Goal: Task Accomplishment & Management: Use online tool/utility

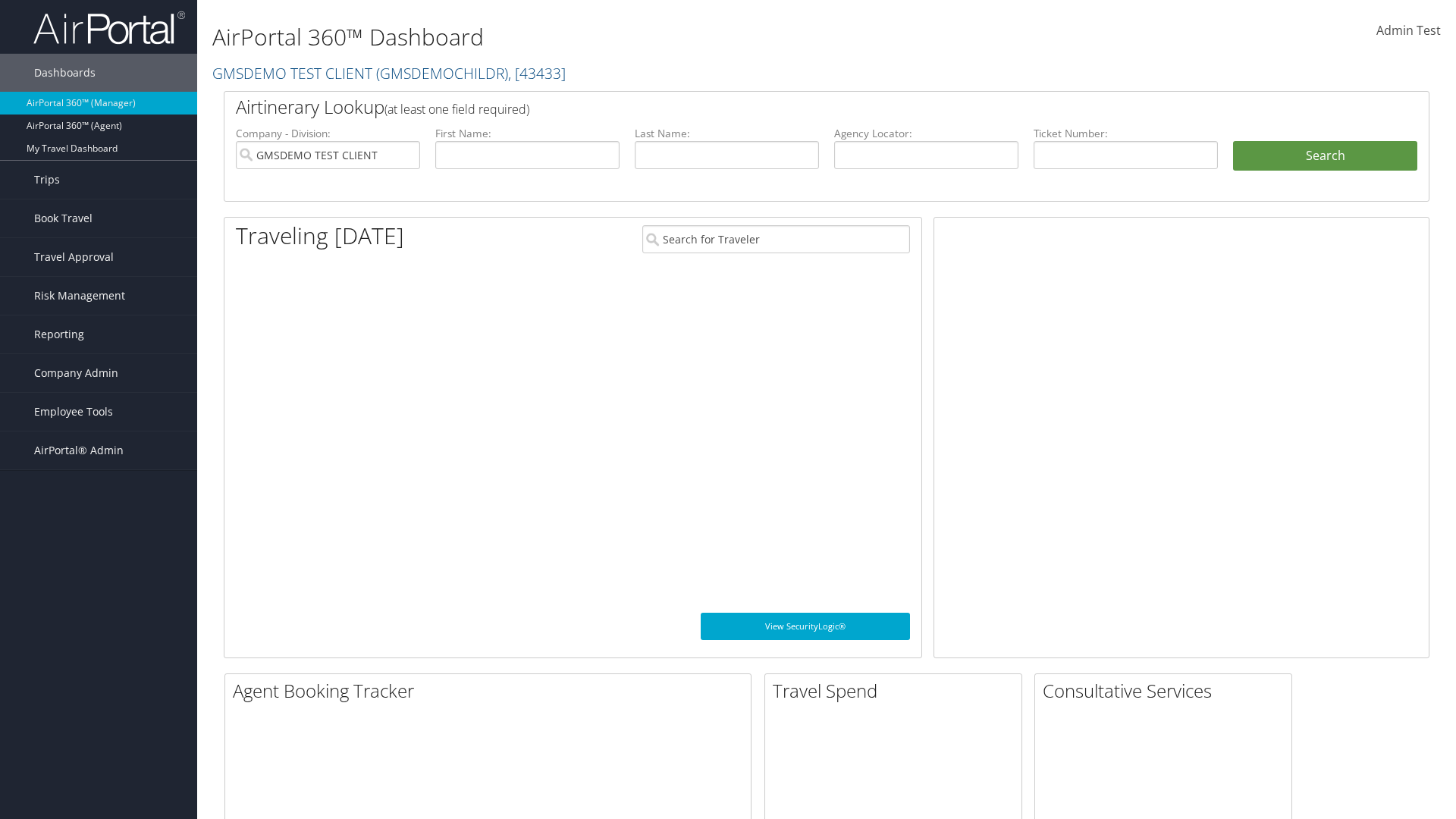
click at [99, 373] on span "Company Admin" at bounding box center [76, 372] width 84 height 38
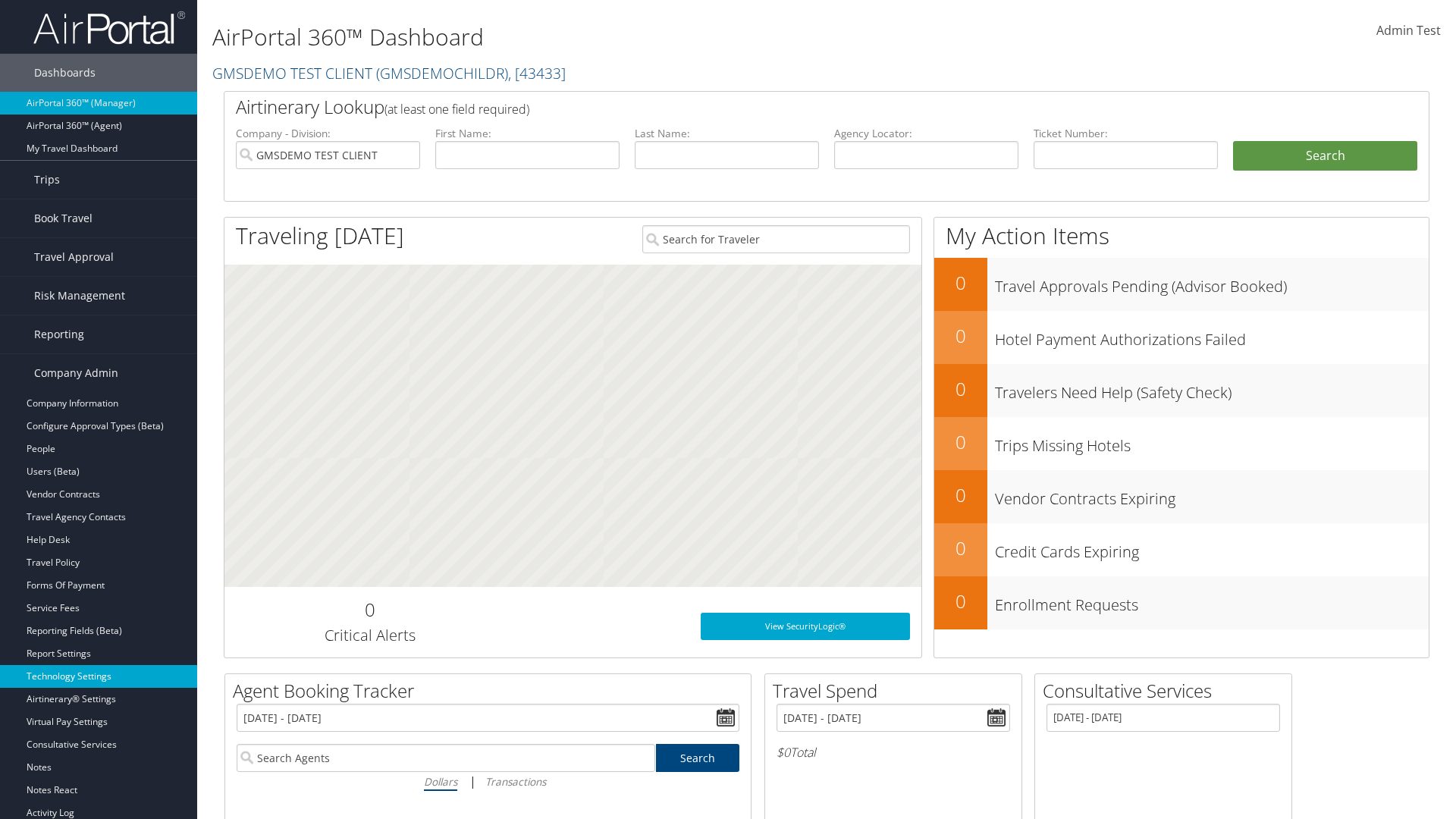
click at [99, 677] on link "Technology Settings" at bounding box center [99, 677] width 197 height 23
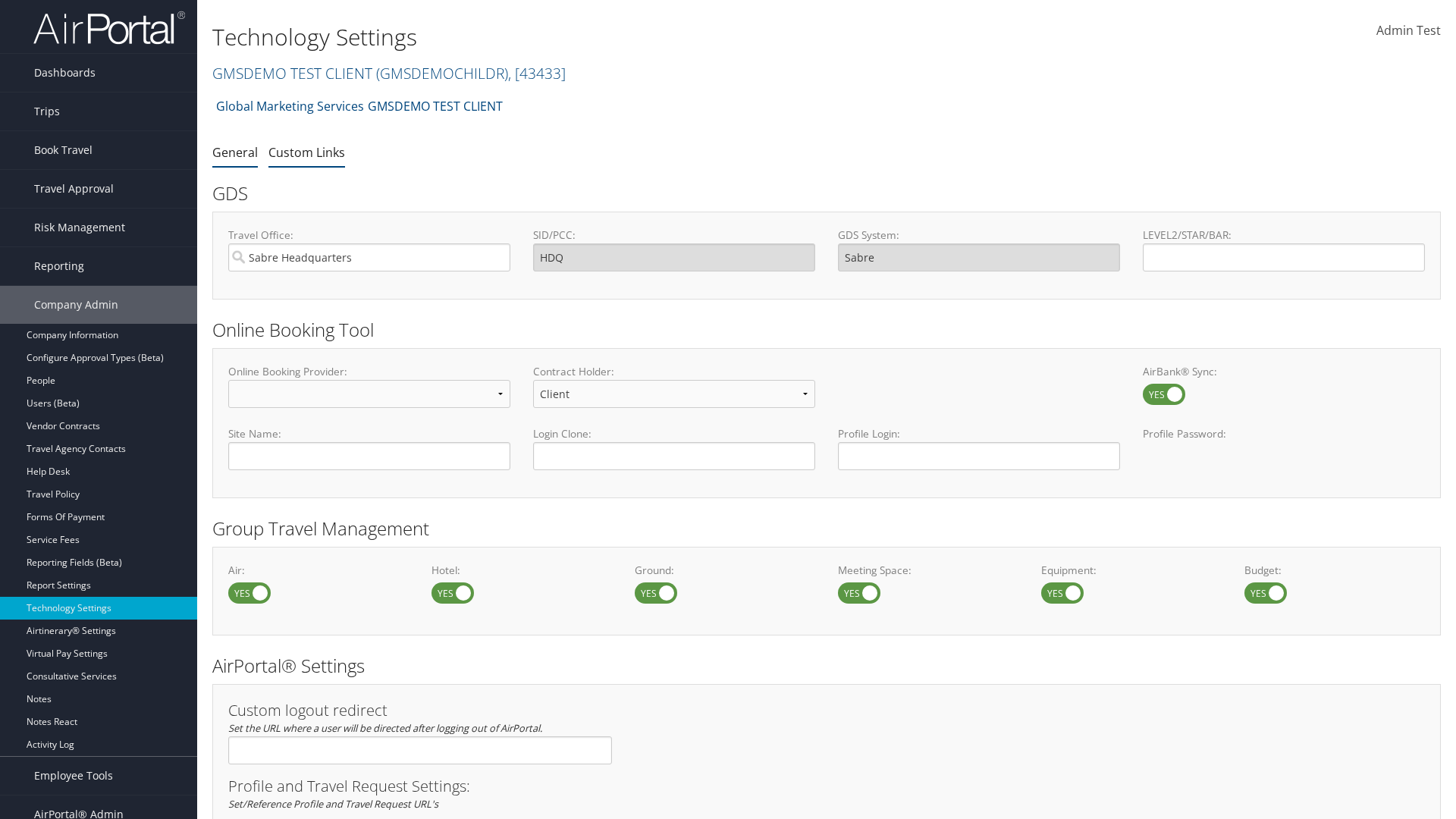
click at [306, 152] on link "Custom Links" at bounding box center [306, 153] width 76 height 17
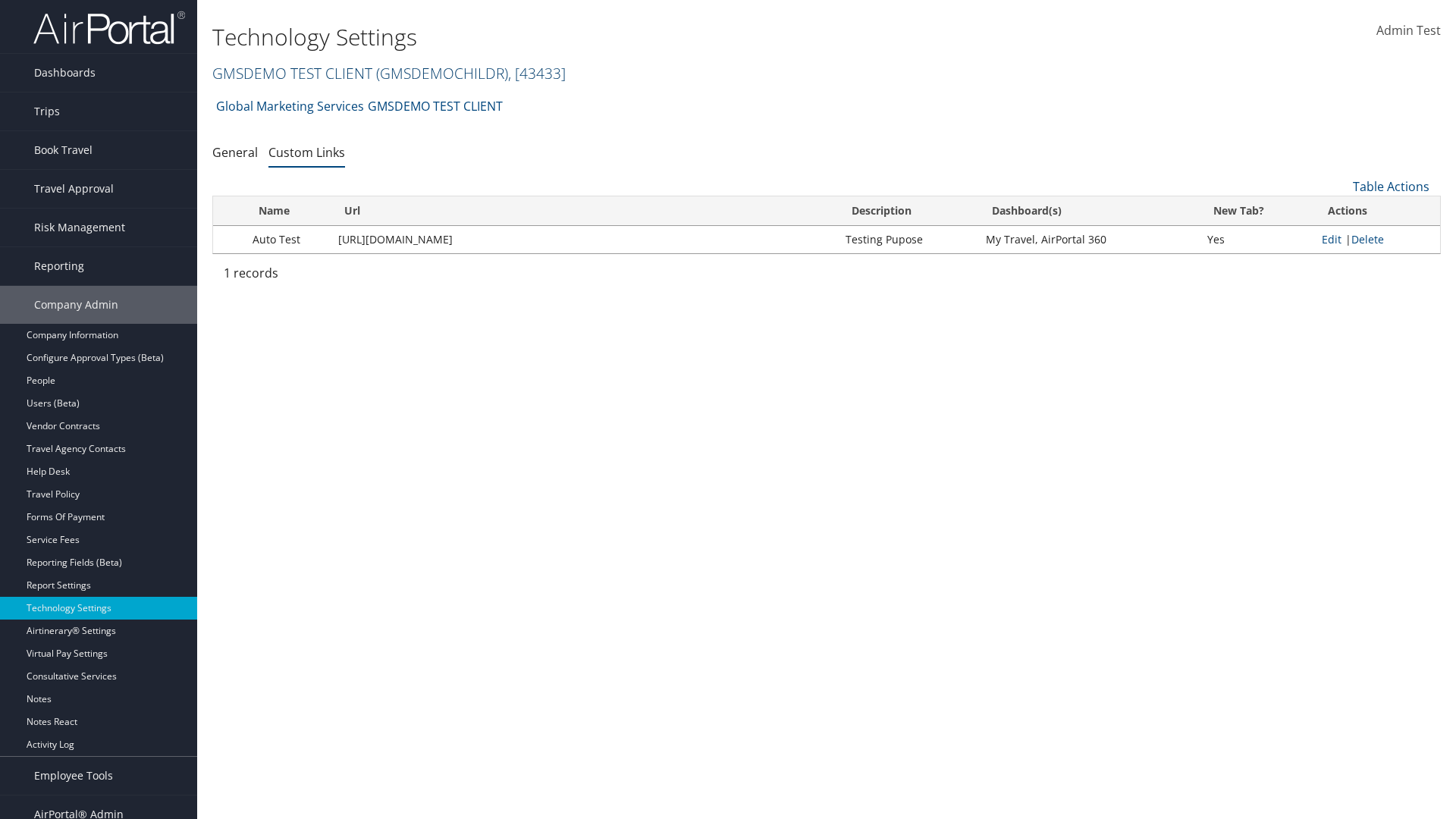
click at [291, 72] on link "GMSDEMO TEST CLIENT ( GMSDEMOCHILDR ) , [ 43433 ]" at bounding box center [388, 73] width 353 height 21
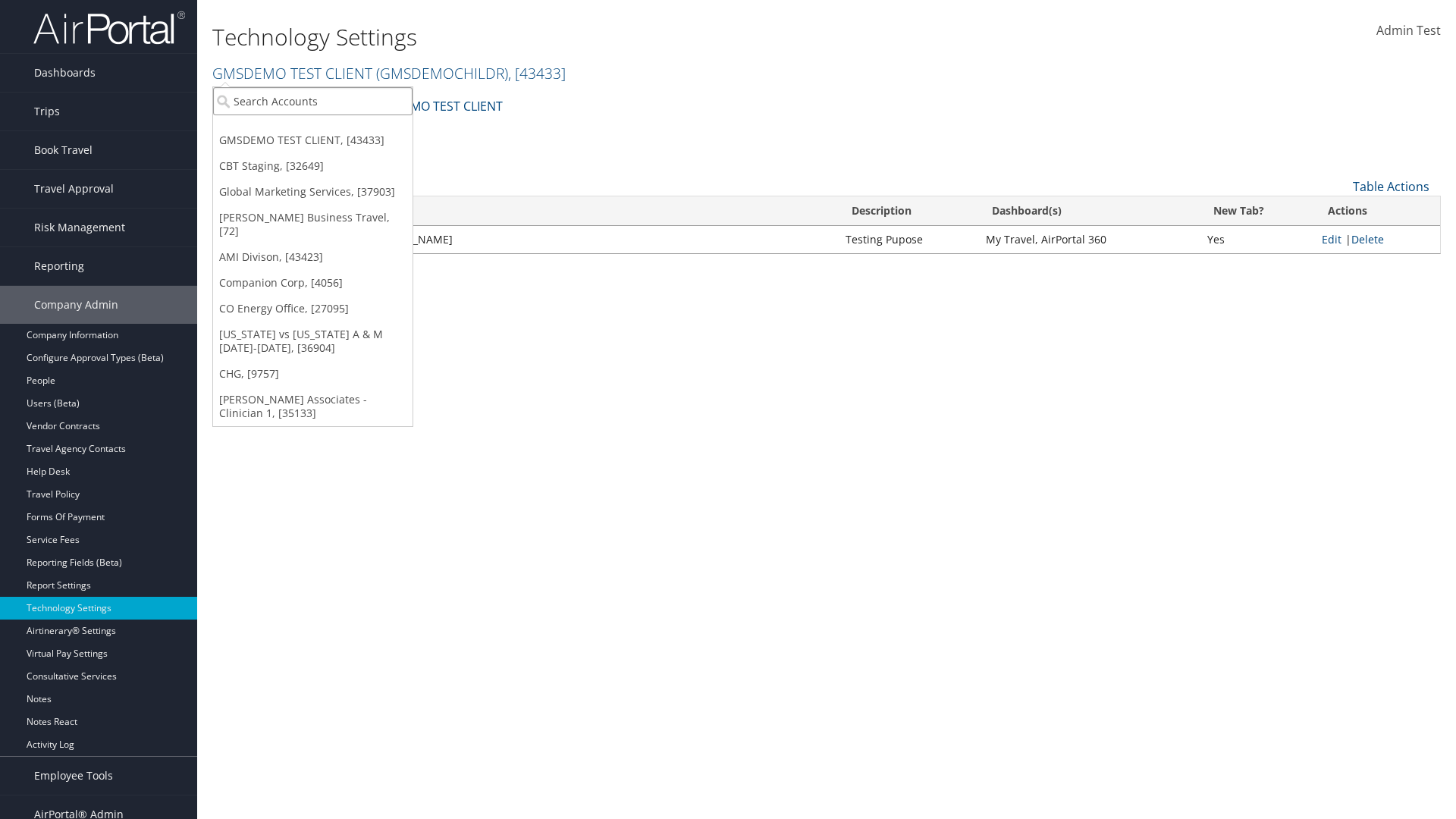
click at [312, 101] on input "search" at bounding box center [312, 101] width 200 height 28
type input "CBTSTG"
click at [312, 129] on div "CBT Staging (CBTSTG), [32649]" at bounding box center [313, 129] width 216 height 14
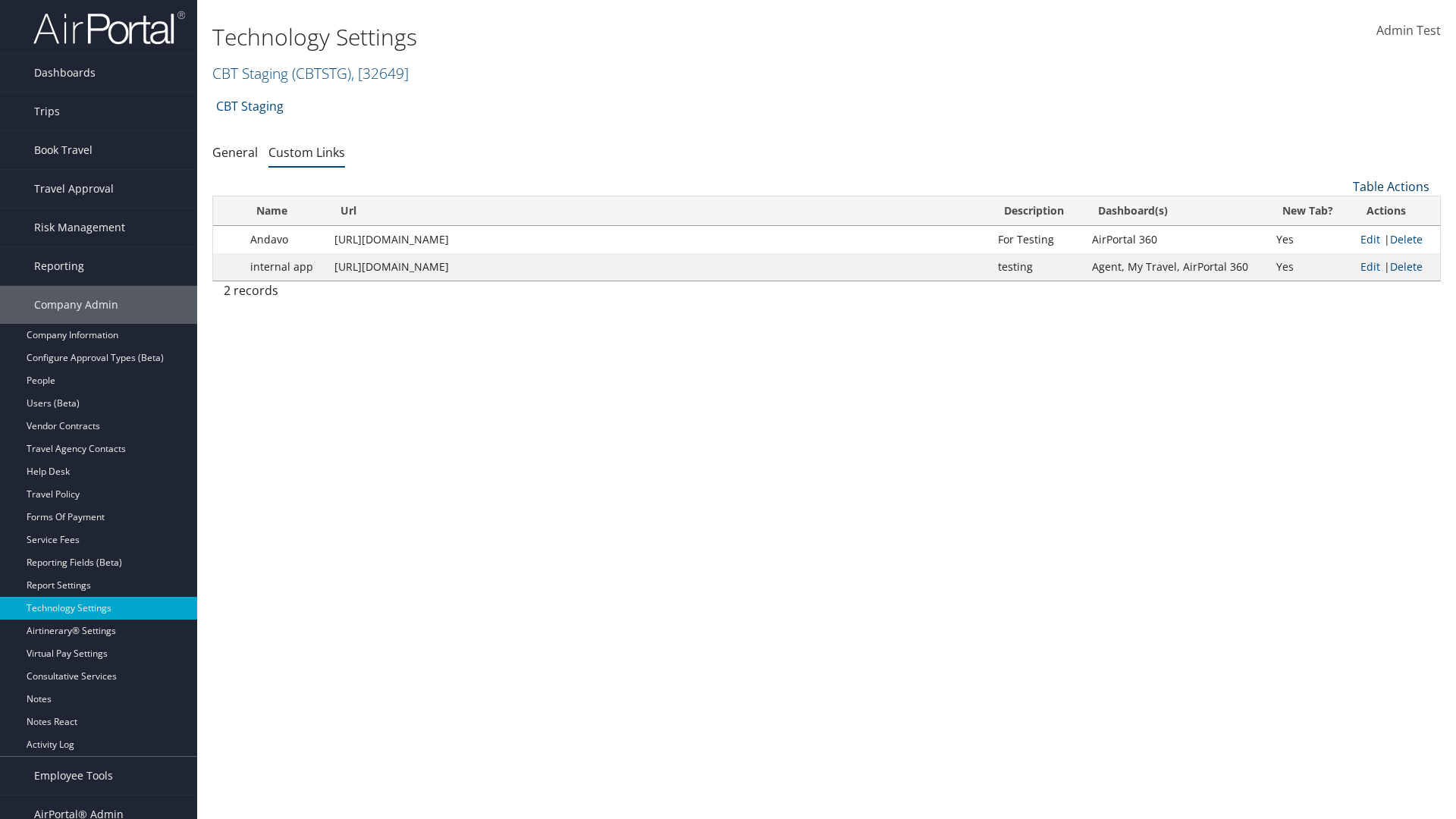
click at [1390, 187] on link "Table Actions" at bounding box center [1390, 187] width 76 height 17
click at [1340, 211] on link "New Record" at bounding box center [1340, 210] width 200 height 25
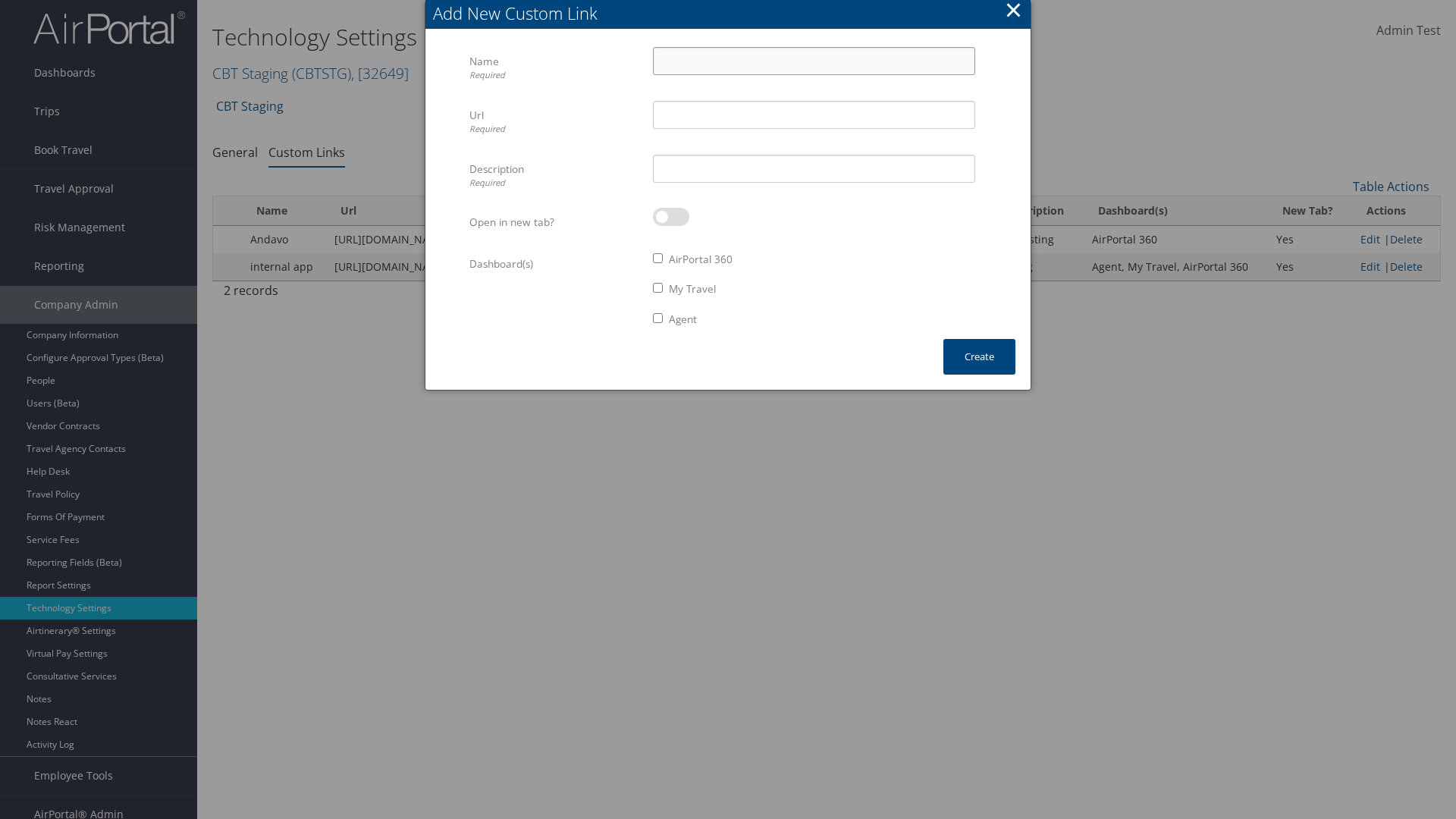
click at [814, 61] on input "Name Required" at bounding box center [814, 61] width 322 height 28
type input "Auto Test"
click at [814, 115] on input "Url Required" at bounding box center [814, 115] width 322 height 28
type input "https://staging.cbtat.com/client/technology/quicklinks"
click at [814, 168] on input "Description Required" at bounding box center [814, 169] width 322 height 28
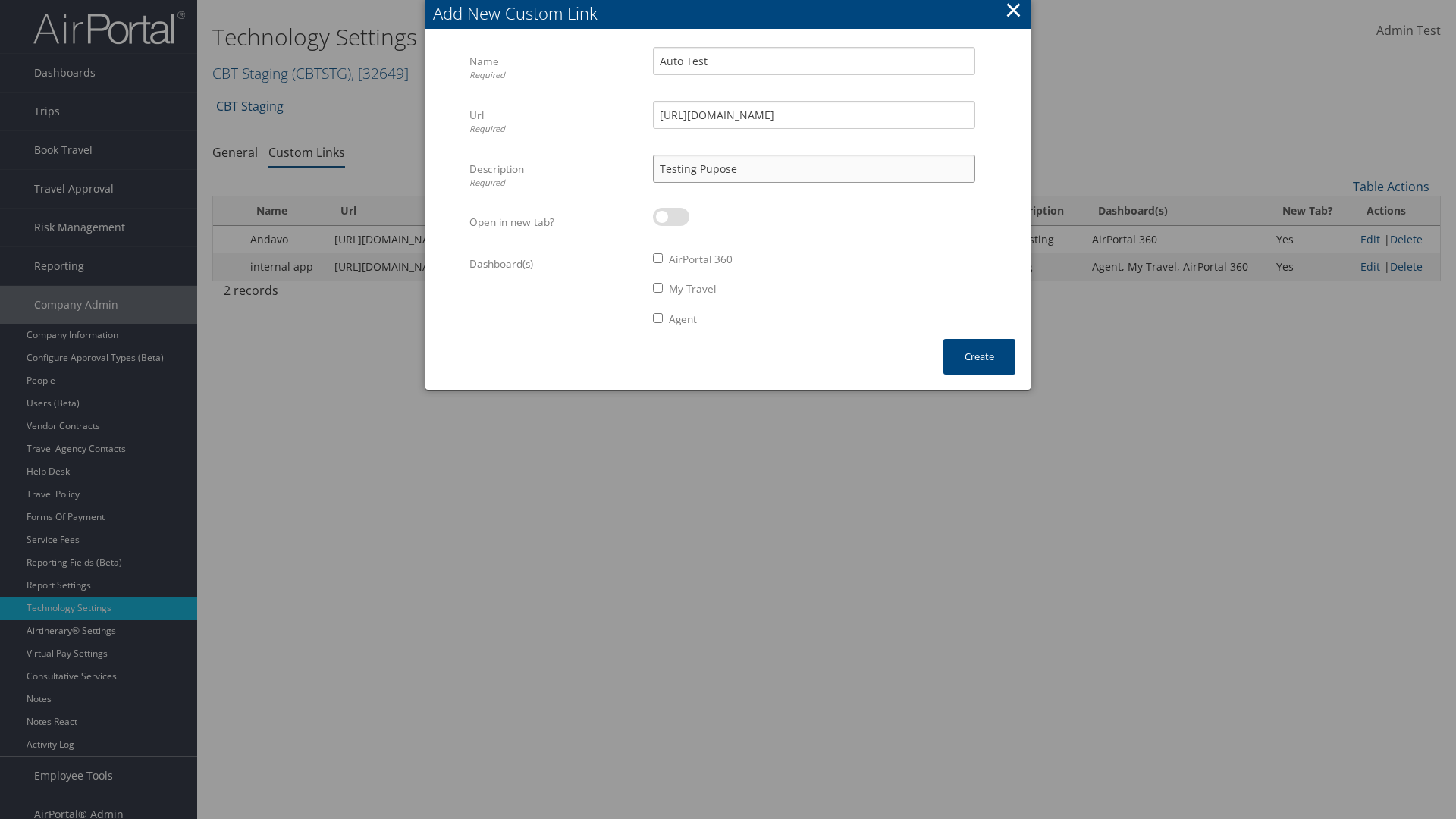
type input "Testing Pupose"
click at [671, 217] on label at bounding box center [671, 217] width 36 height 19
click at [671, 217] on input "checkbox" at bounding box center [665, 219] width 10 height 10
checkbox input "true"
click at [701, 259] on label "AirPortal 360" at bounding box center [701, 260] width 64 height 15
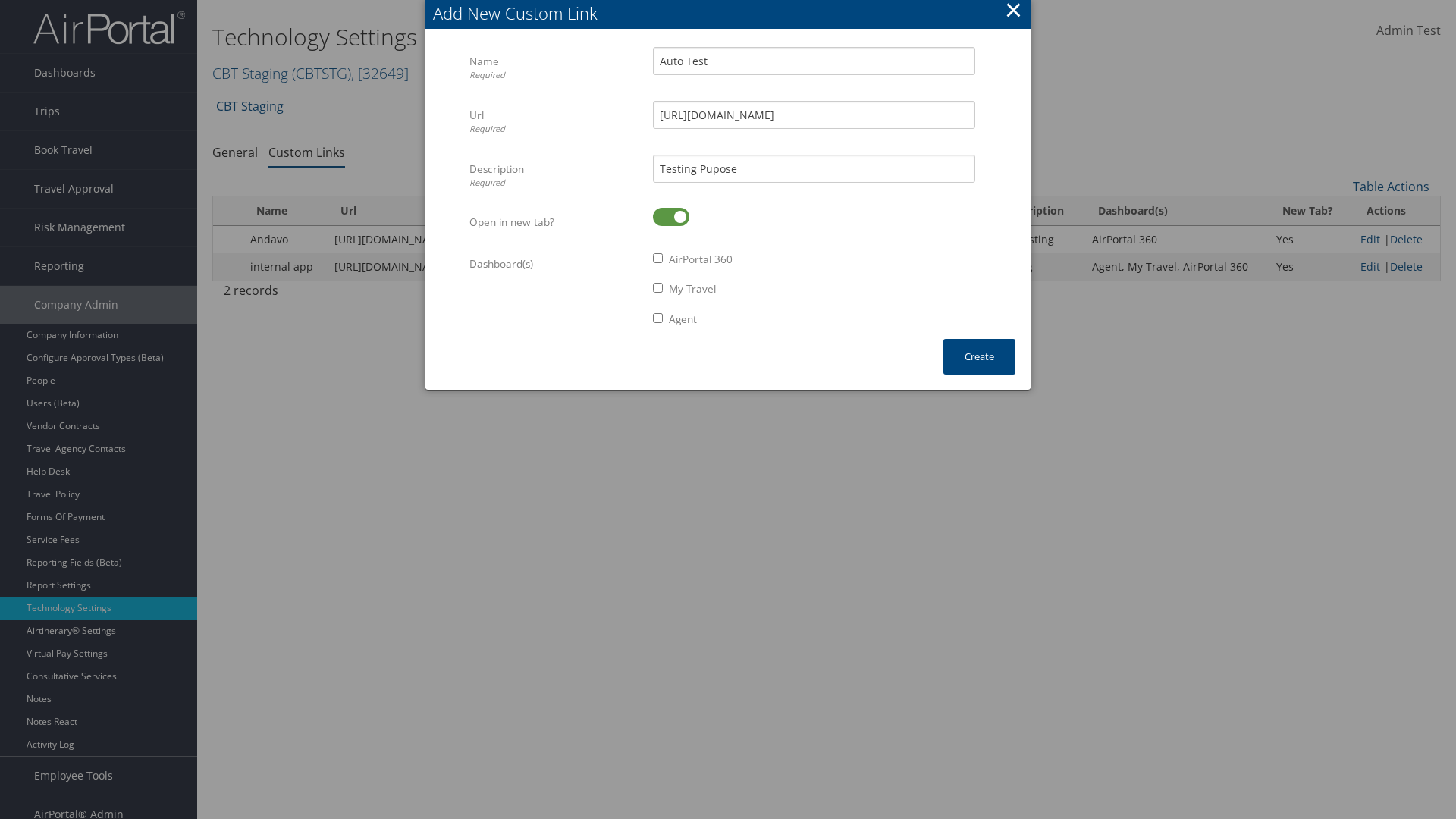
click at [663, 259] on input "AirPortal 360" at bounding box center [657, 258] width 10 height 10
checkbox input "true"
click at [693, 289] on label "My Travel" at bounding box center [692, 289] width 47 height 15
click at [663, 289] on input "My Travel" at bounding box center [657, 288] width 10 height 10
checkbox input "true"
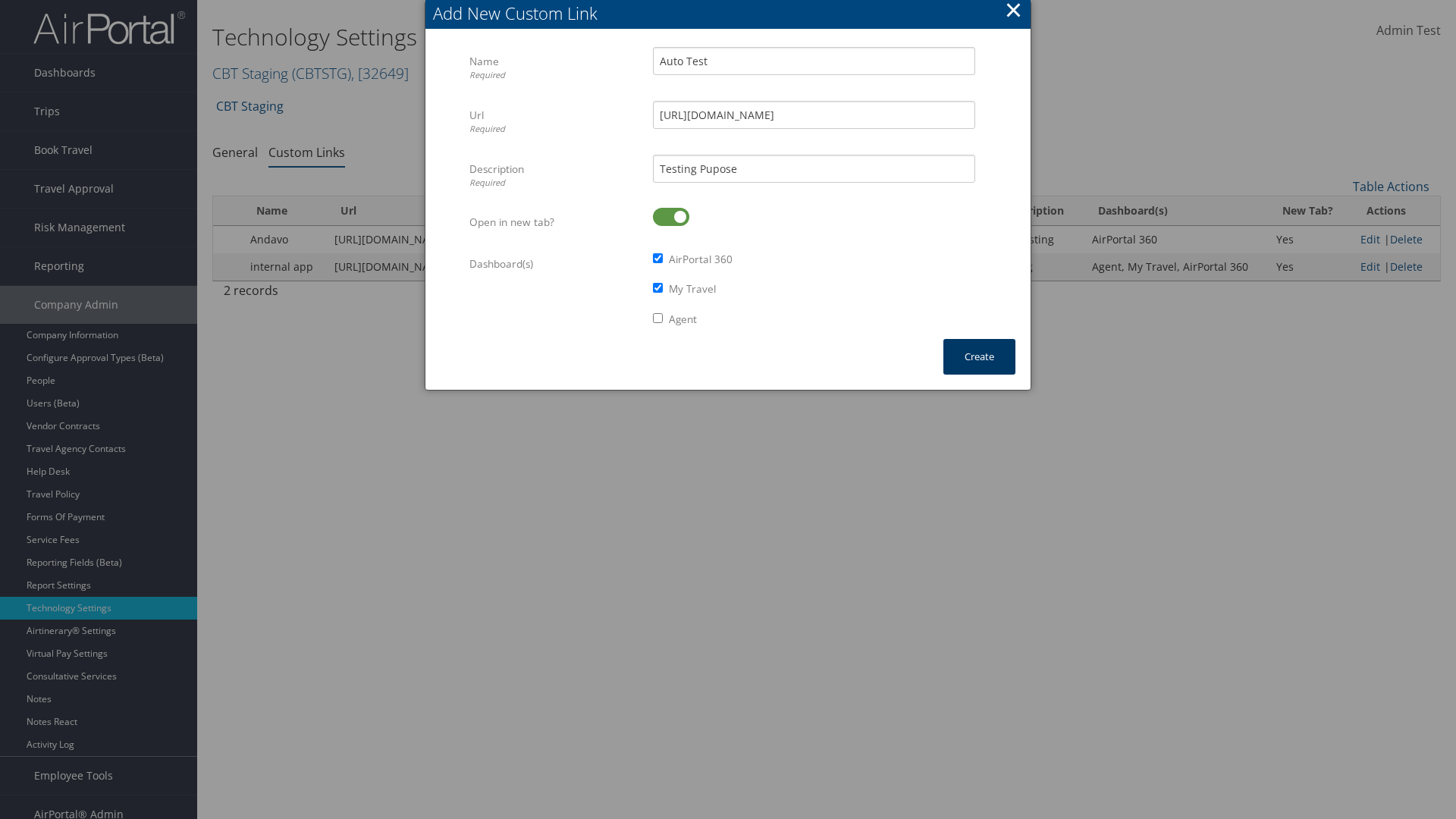
click at [979, 356] on button "Create" at bounding box center [979, 357] width 72 height 35
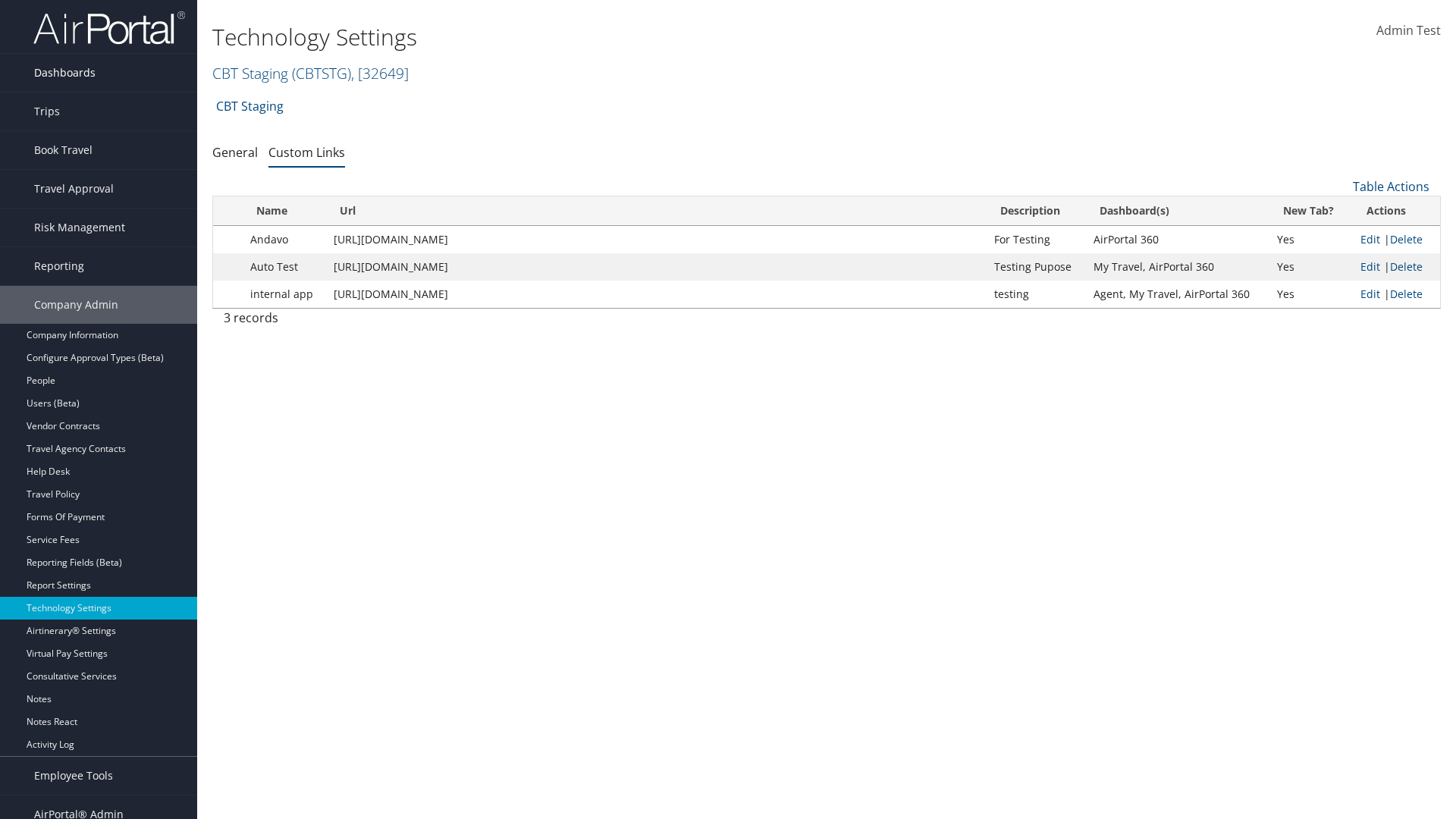
click at [99, 72] on link "Dashboards" at bounding box center [99, 72] width 197 height 38
click at [99, 96] on link "AirPortal 360™ (Manager)" at bounding box center [99, 103] width 197 height 23
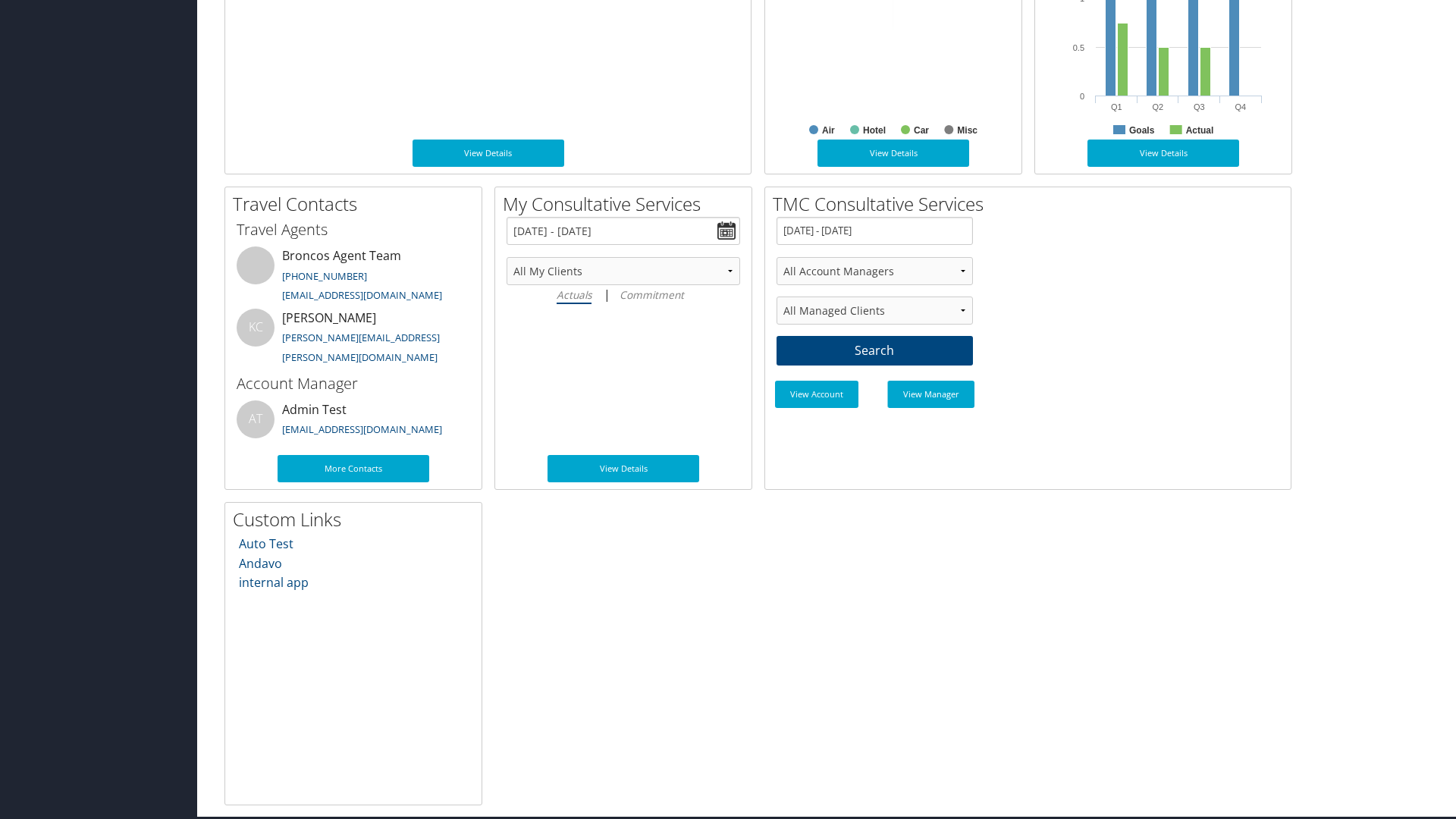
scroll to position [803, 0]
click at [265, 543] on link "Auto Test" at bounding box center [266, 544] width 55 height 17
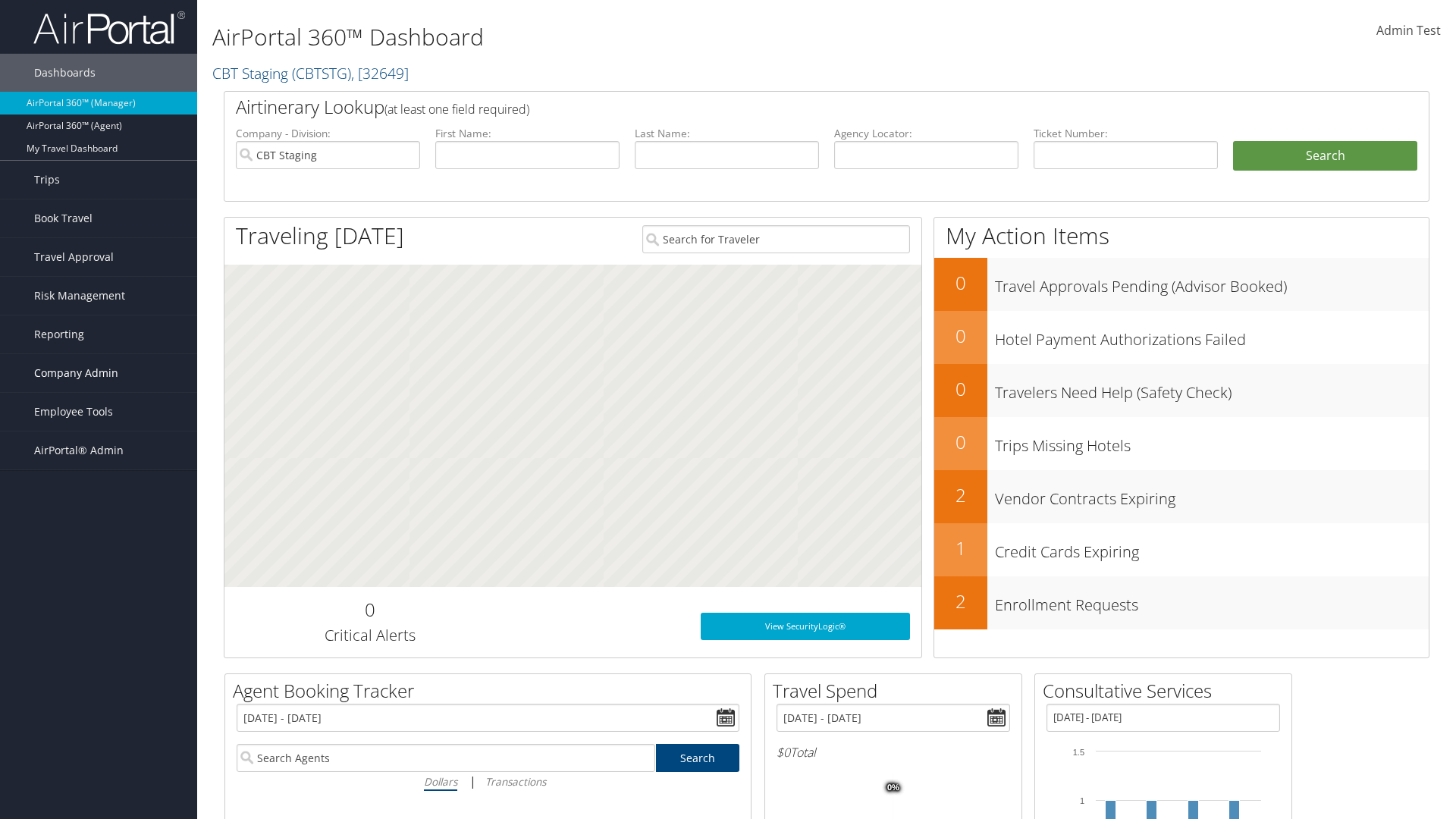
click at [99, 373] on span "Company Admin" at bounding box center [76, 372] width 84 height 38
click at [0, 0] on link "Technology Settings" at bounding box center [0, 0] width 0 height 0
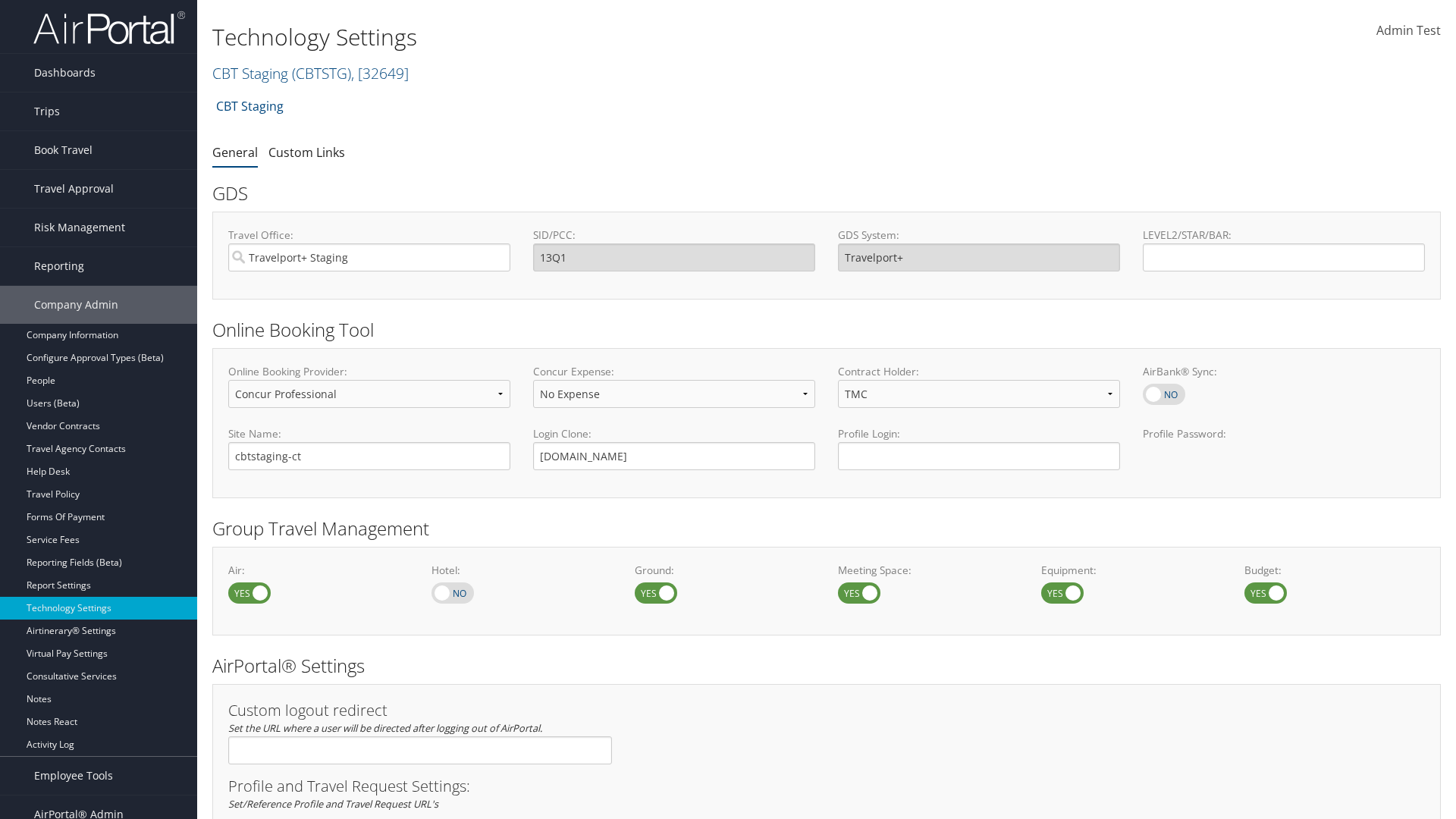
select select "4"
click at [306, 152] on link "Custom Links" at bounding box center [306, 153] width 76 height 17
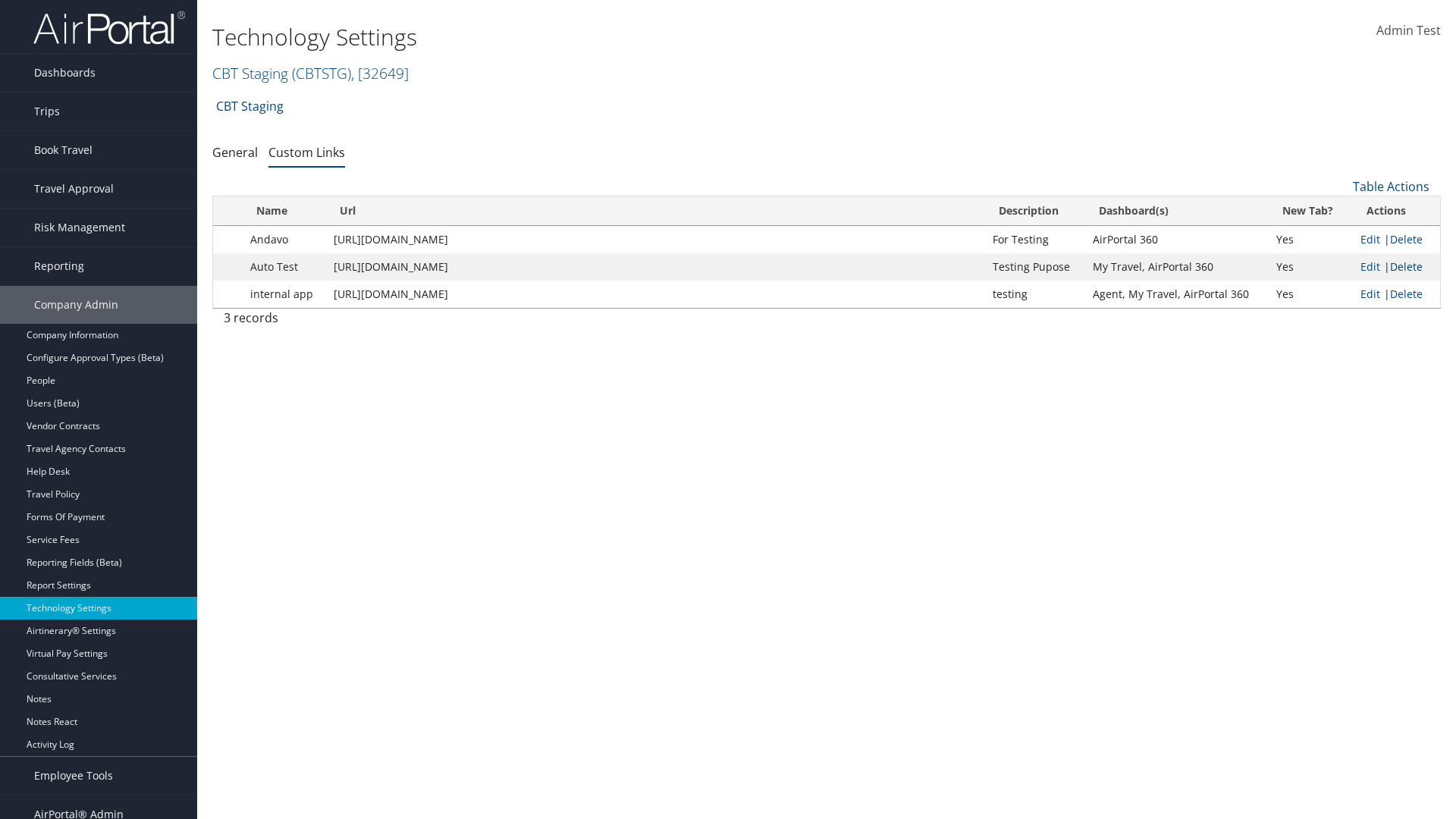
click at [1406, 266] on link "Delete" at bounding box center [1406, 266] width 32 height 15
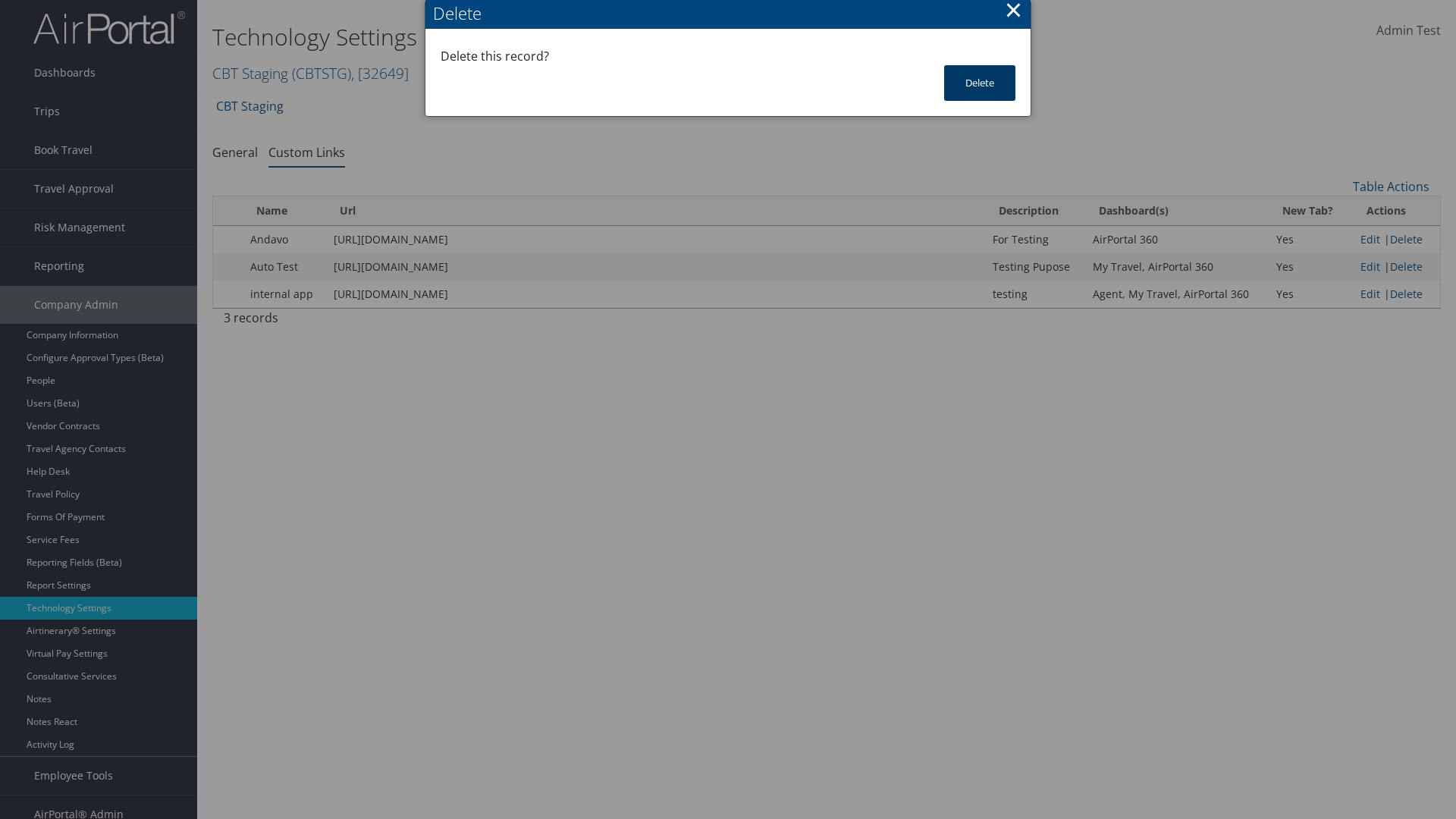
click at [980, 83] on button "Delete" at bounding box center [980, 83] width 71 height 35
